Goal: Navigation & Orientation: Find specific page/section

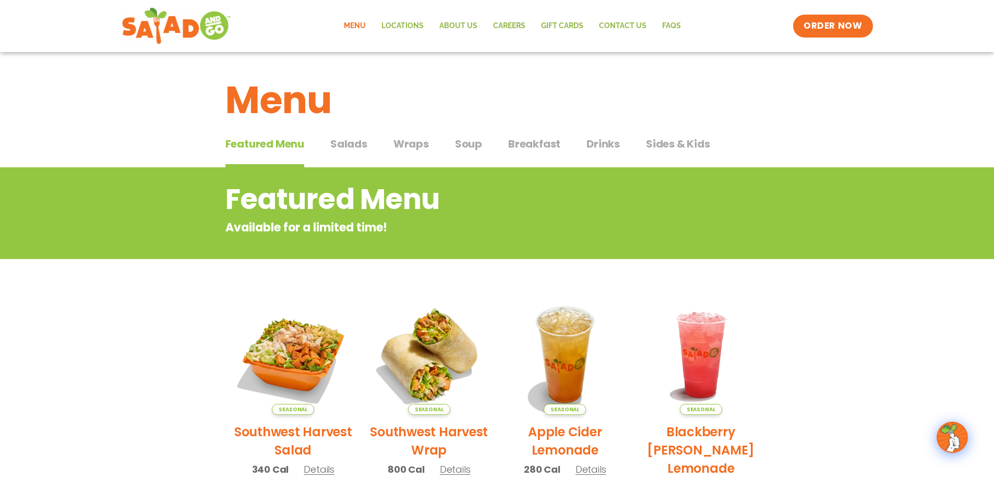
click at [508, 149] on span "Breakfast" at bounding box center [534, 144] width 52 height 16
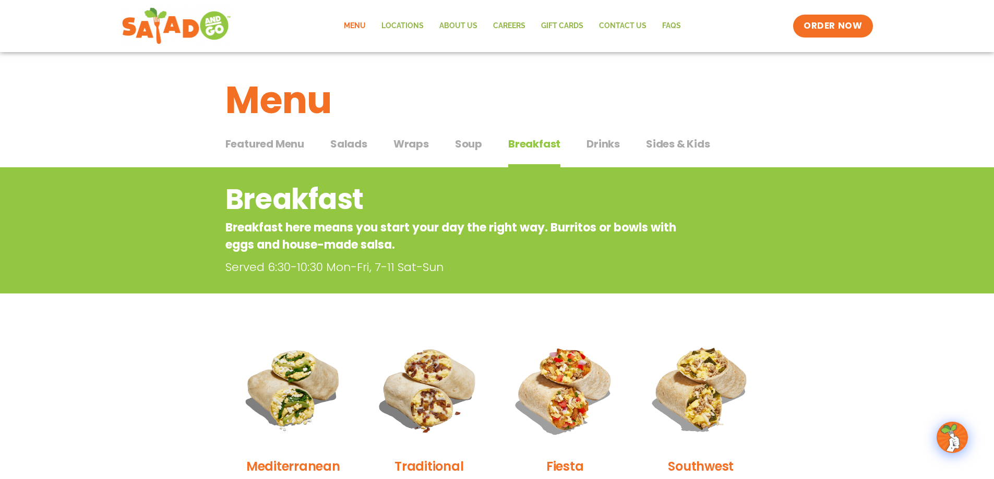
click at [295, 148] on span "Featured Menu" at bounding box center [264, 144] width 79 height 16
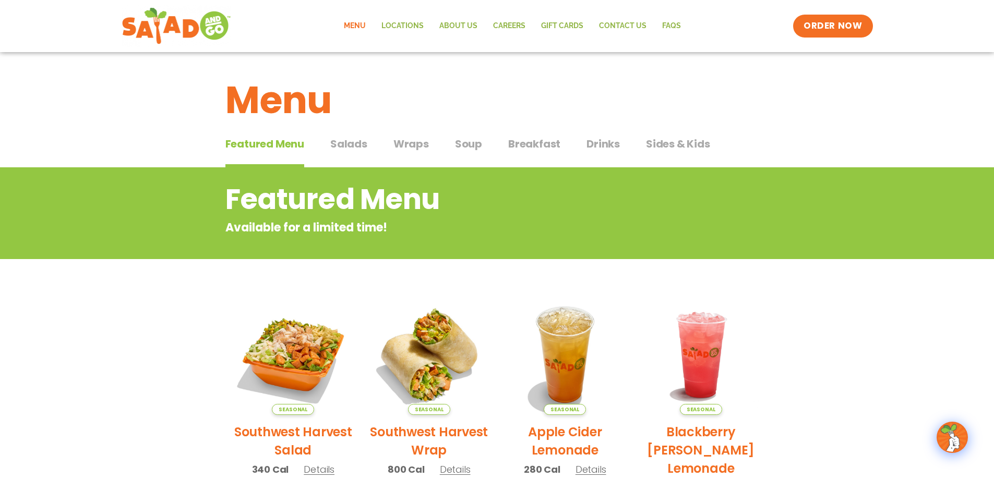
click at [368, 143] on div "Featured Menu Featured Menu Salads Salads Wraps Wraps Soup Soup Breakfast Break…" at bounding box center [496, 149] width 543 height 35
click at [350, 151] on span "Salads" at bounding box center [348, 144] width 37 height 16
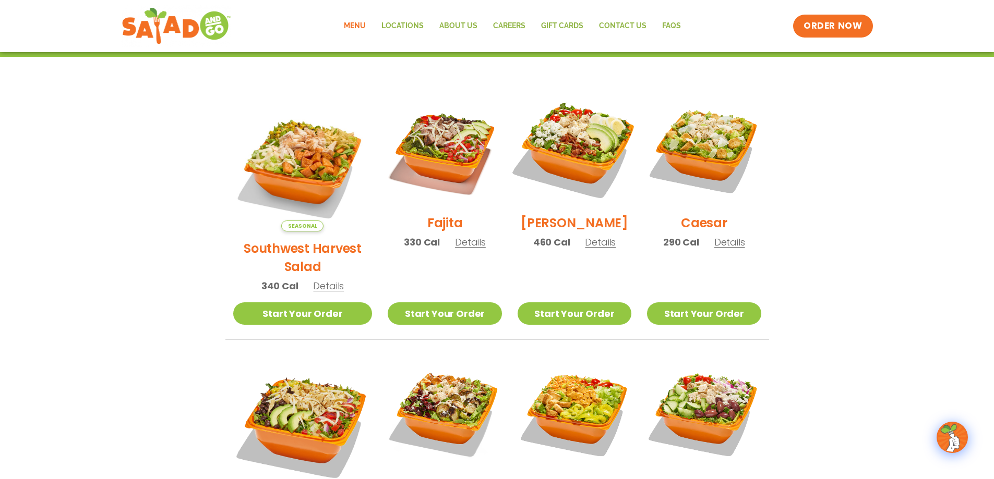
scroll to position [261, 0]
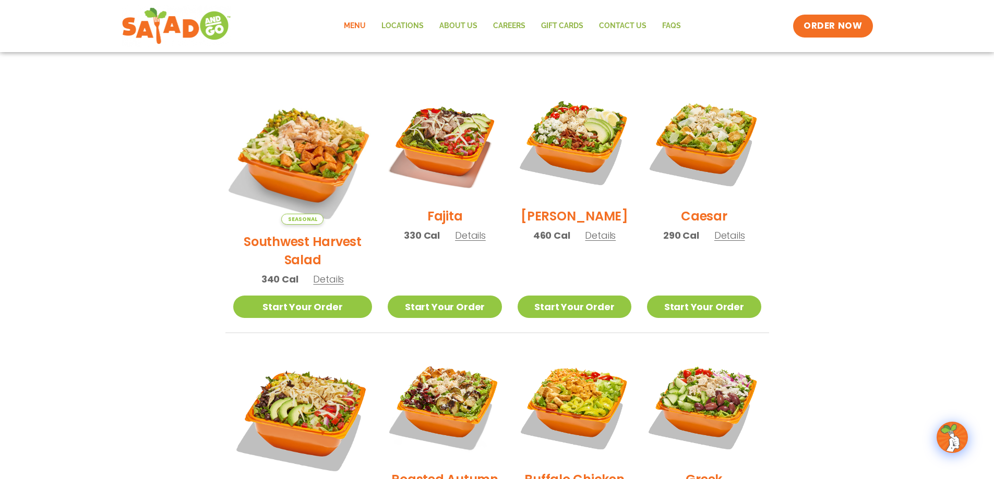
click at [274, 162] on img at bounding box center [302, 155] width 163 height 163
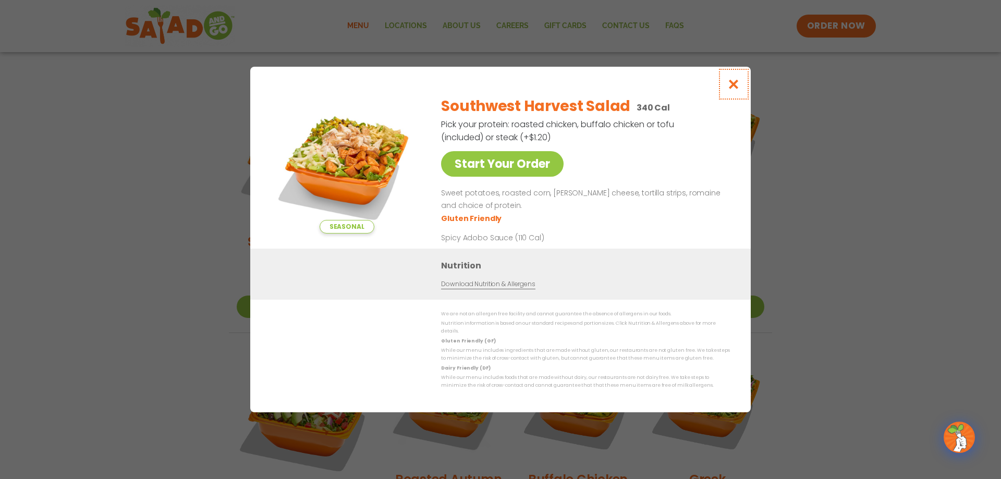
click at [738, 87] on icon "Close modal" at bounding box center [734, 84] width 13 height 11
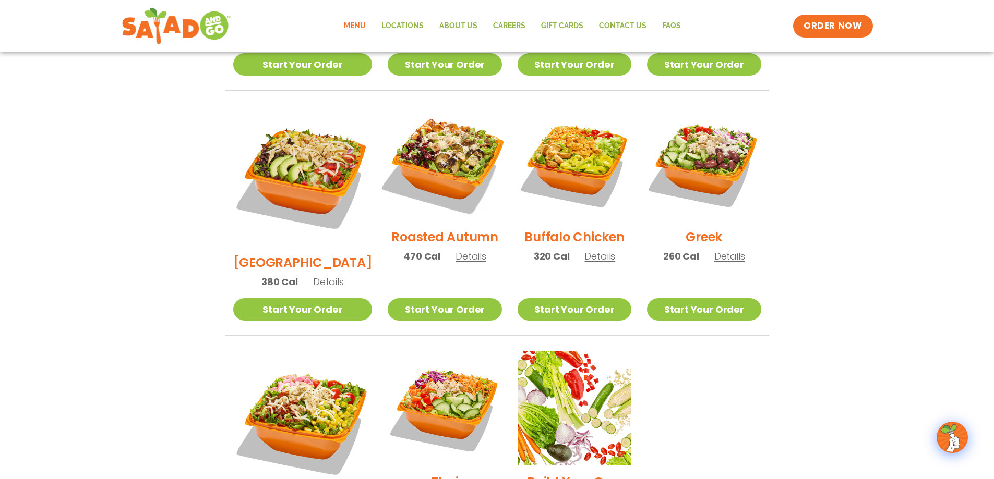
scroll to position [522, 0]
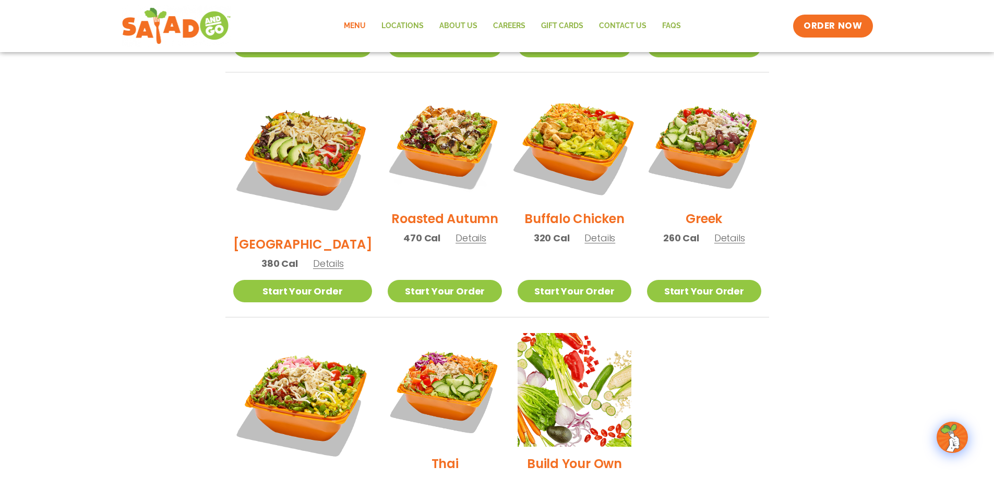
click at [577, 152] on img at bounding box center [574, 145] width 134 height 134
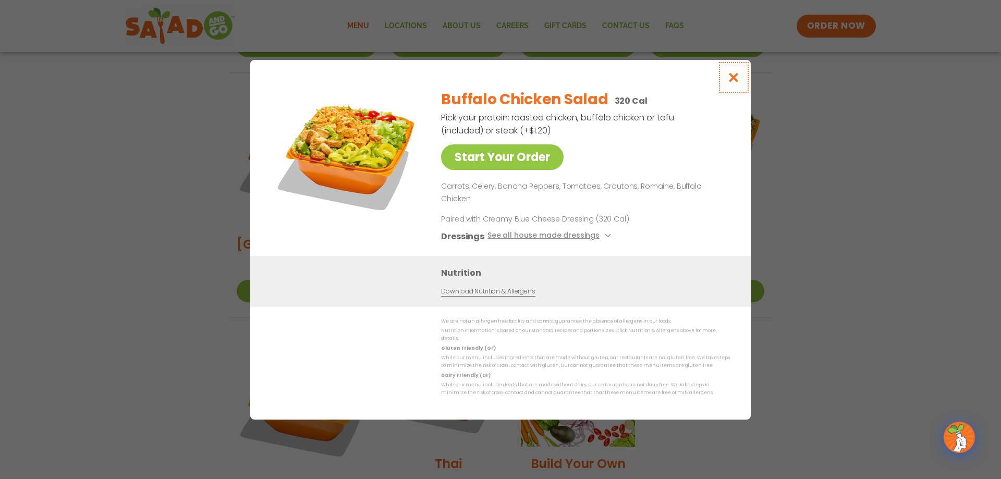
click at [735, 83] on icon "Close modal" at bounding box center [734, 77] width 13 height 11
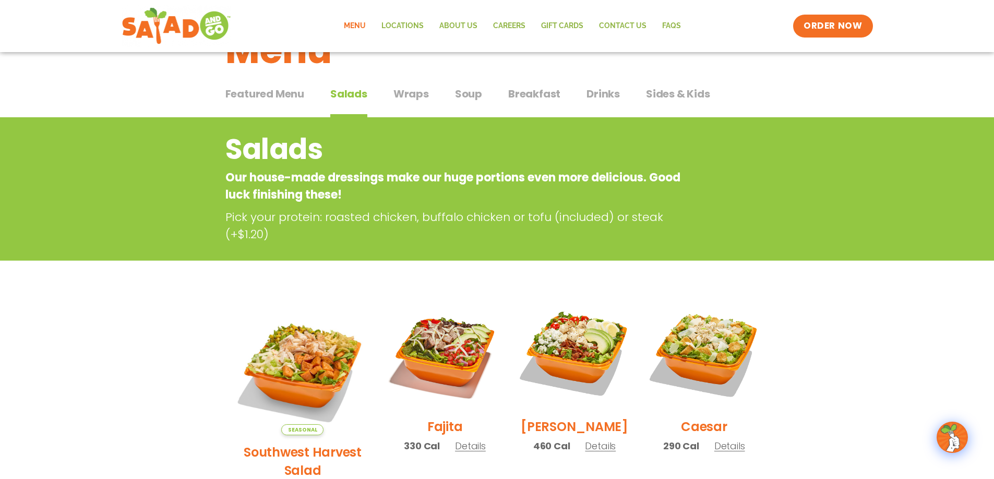
scroll to position [0, 0]
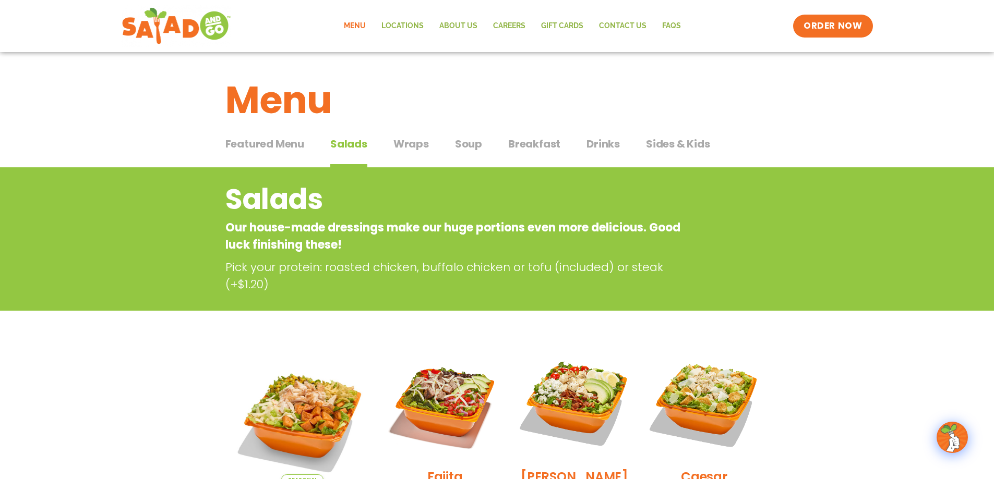
click at [543, 141] on span "Breakfast" at bounding box center [534, 144] width 52 height 16
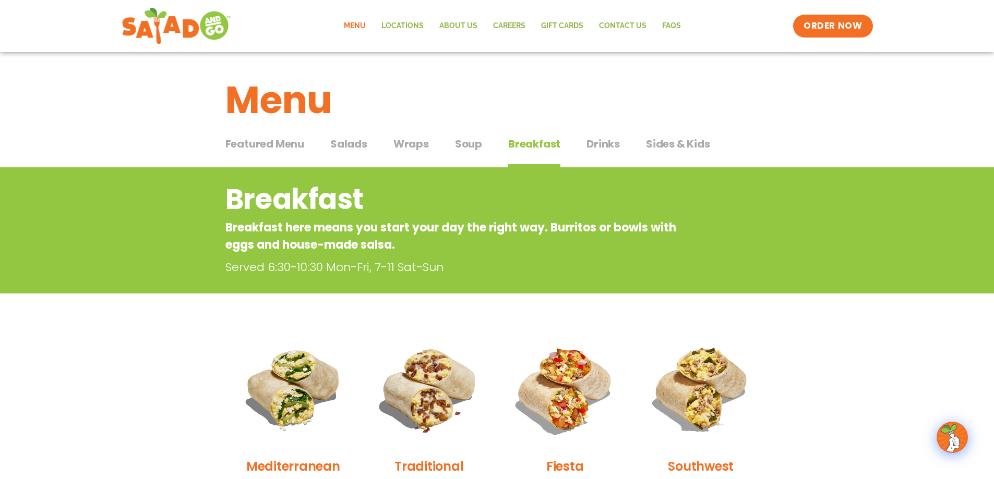
click at [616, 148] on span "Drinks" at bounding box center [602, 144] width 33 height 16
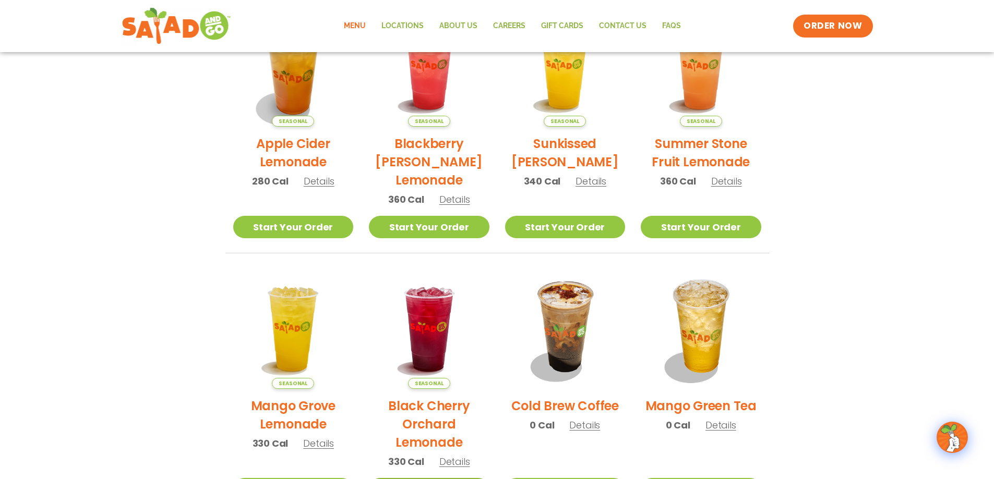
scroll to position [209, 0]
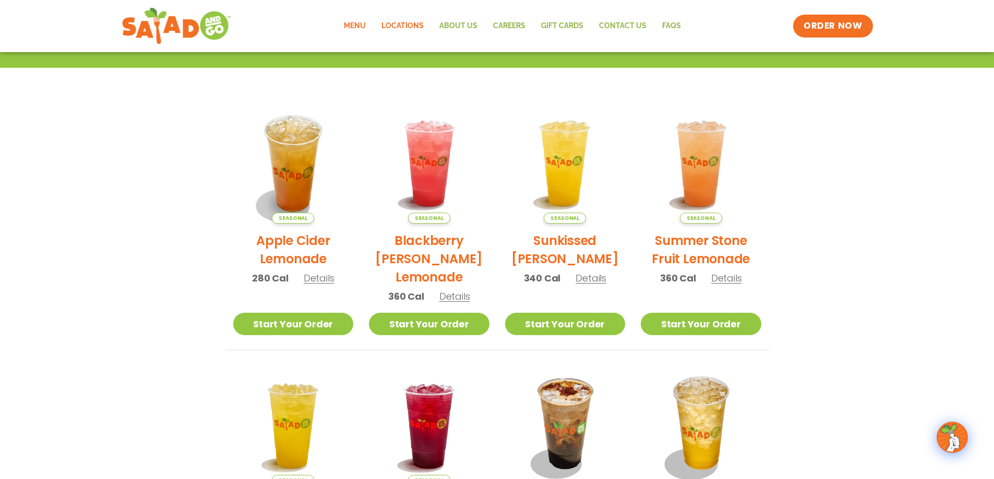
click at [403, 27] on link "Locations" at bounding box center [402, 26] width 58 height 24
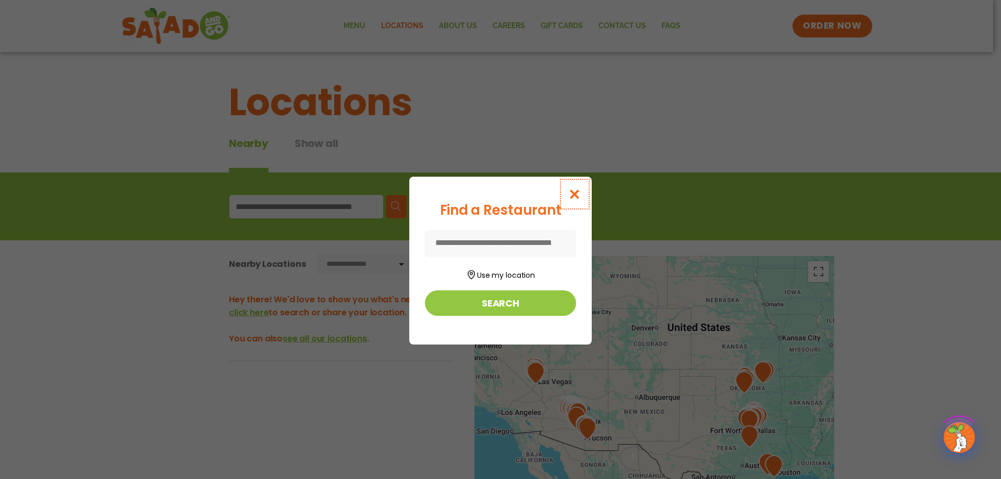
click at [571, 190] on icon "Close modal" at bounding box center [575, 194] width 13 height 11
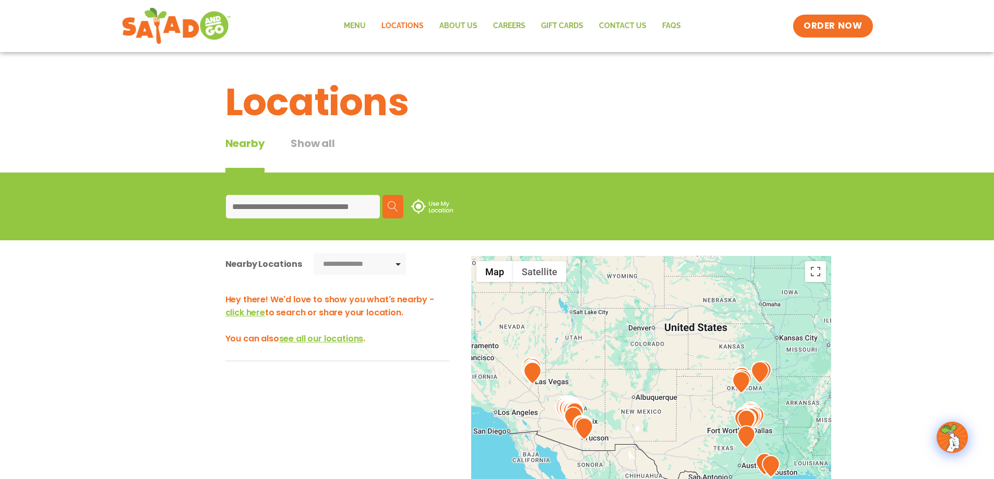
click at [355, 218] on input at bounding box center [303, 206] width 154 height 23
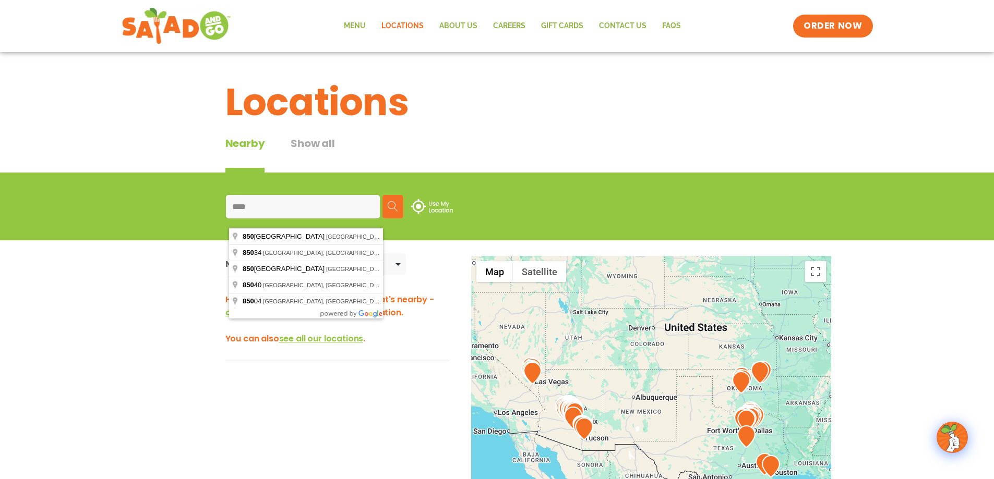
type input "*****"
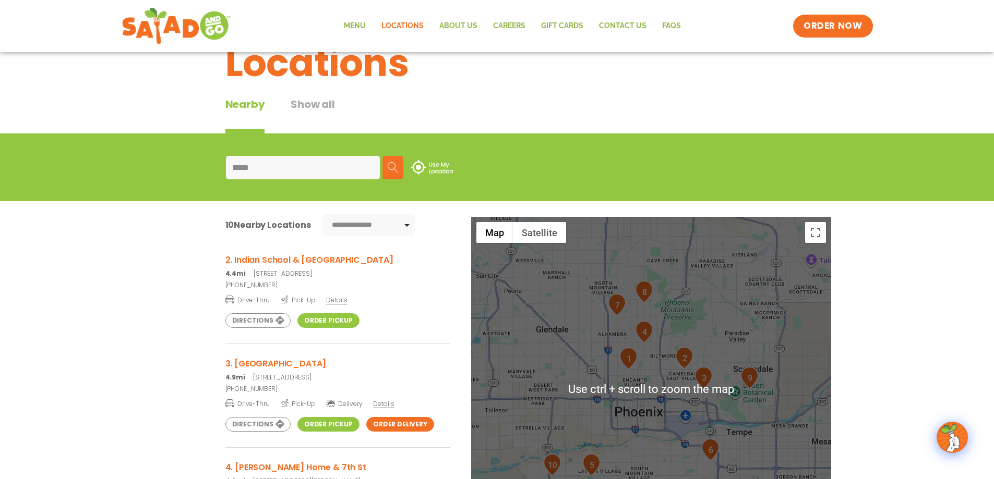
scroll to position [52, 0]
